Goal: Task Accomplishment & Management: Manage account settings

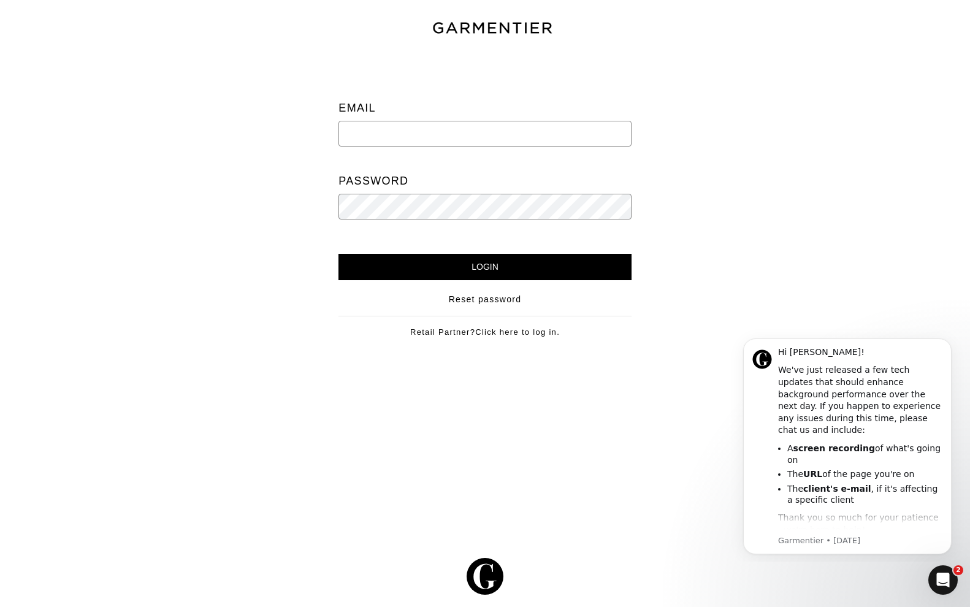
click at [385, 124] on input "email" at bounding box center [484, 134] width 292 height 26
type input "[MEDICAL_DATA][EMAIL_ADDRESS][DOMAIN_NAME]"
click at [441, 265] on input "Login" at bounding box center [484, 267] width 292 height 26
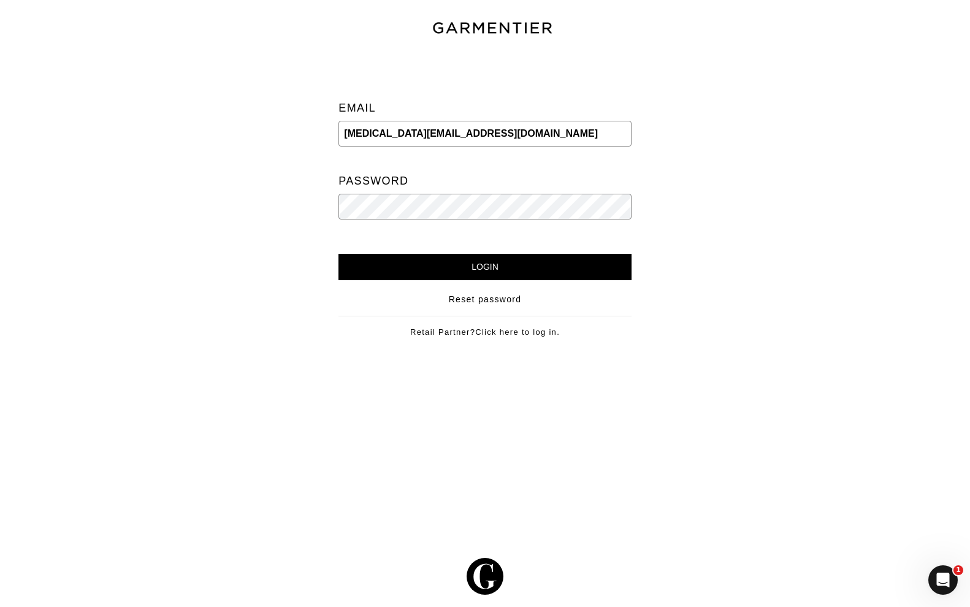
click at [338, 254] on input "Login" at bounding box center [484, 267] width 292 height 26
